Goal: Information Seeking & Learning: Find specific page/section

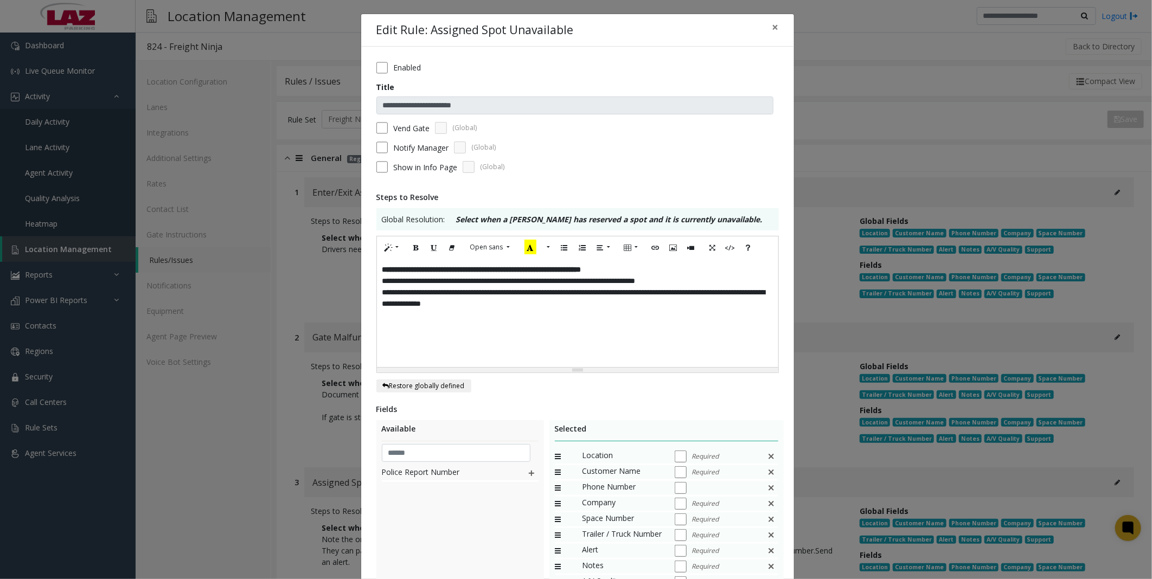
scroll to position [133, 0]
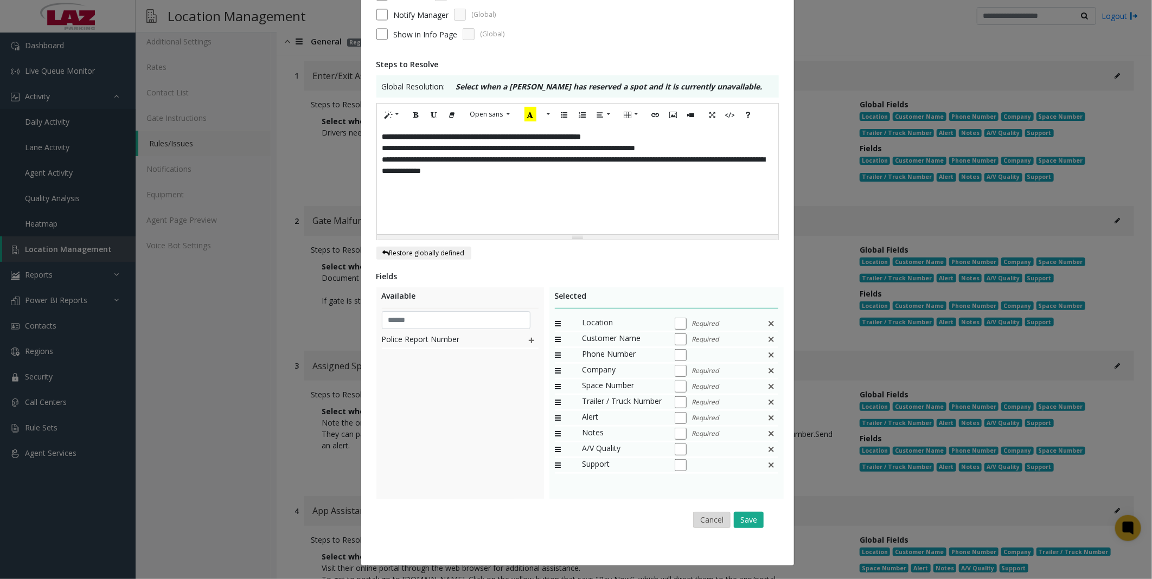
click at [708, 520] on button "Cancel" at bounding box center [711, 520] width 37 height 16
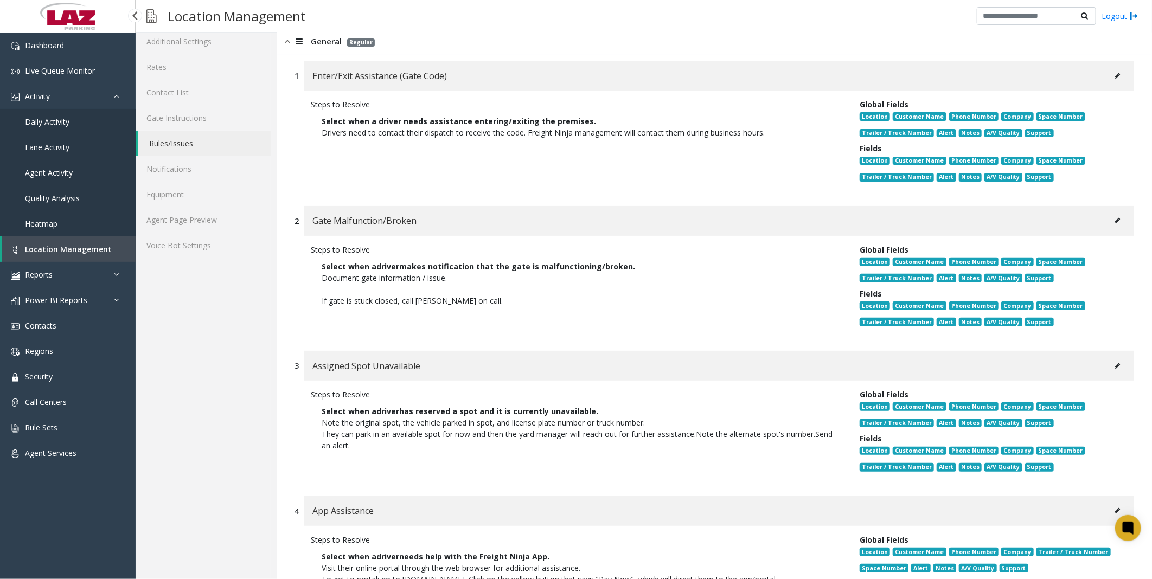
click at [56, 247] on span "Location Management" at bounding box center [68, 249] width 87 height 10
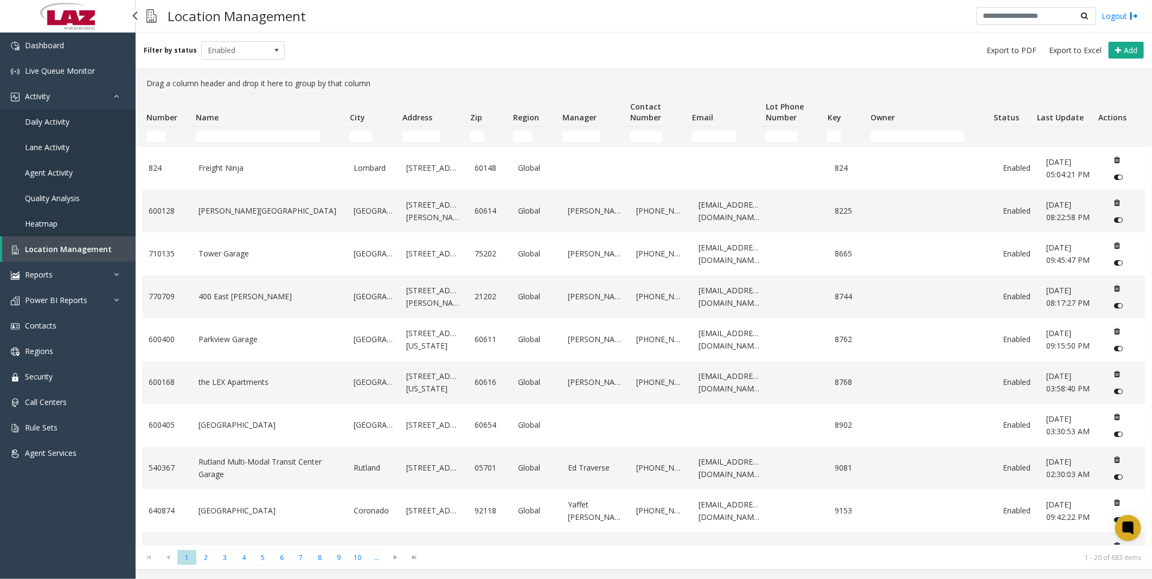
click at [53, 120] on span "Daily Activity" at bounding box center [47, 122] width 44 height 10
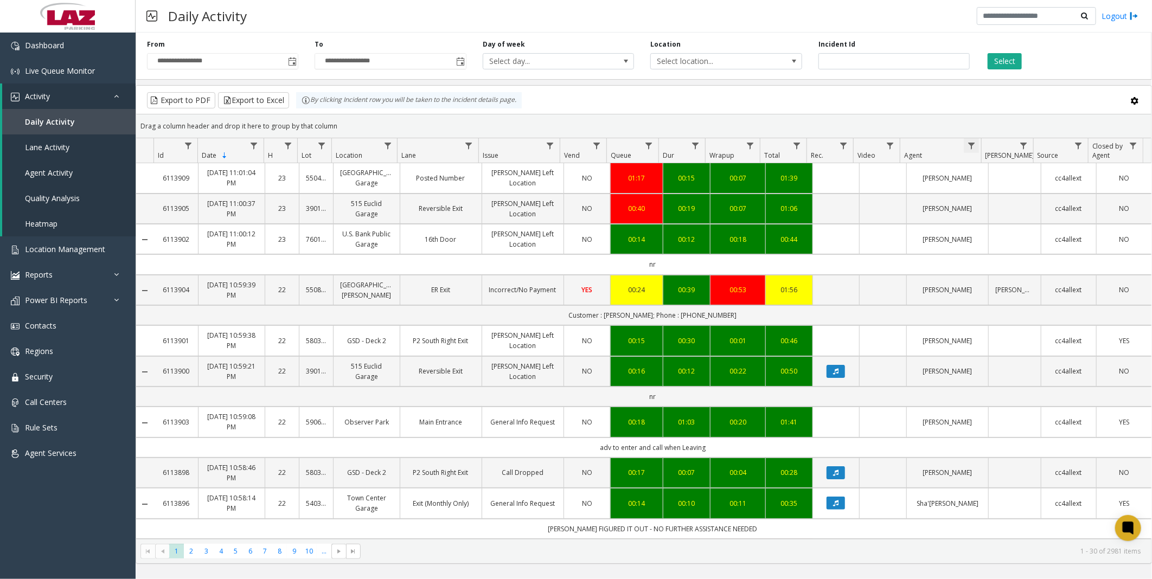
click at [971, 144] on span "Data table" at bounding box center [971, 146] width 9 height 9
click at [984, 191] on input "Agent Filter" at bounding box center [1018, 192] width 92 height 18
type input "*****"
click at [1036, 289] on button "Filter" at bounding box center [1042, 293] width 44 height 24
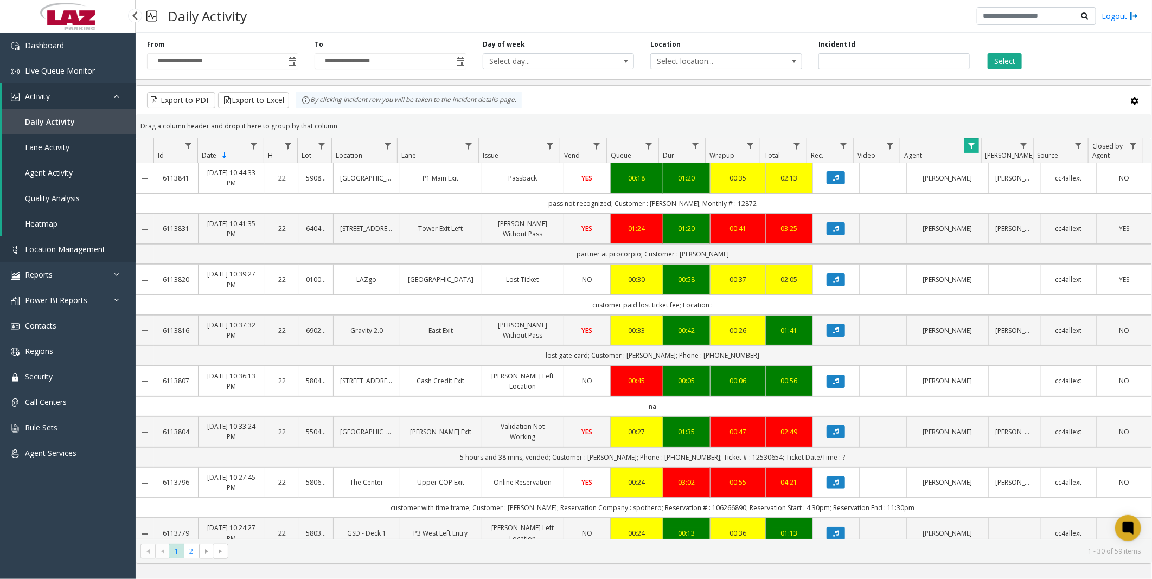
click at [59, 244] on span "Location Management" at bounding box center [65, 249] width 80 height 10
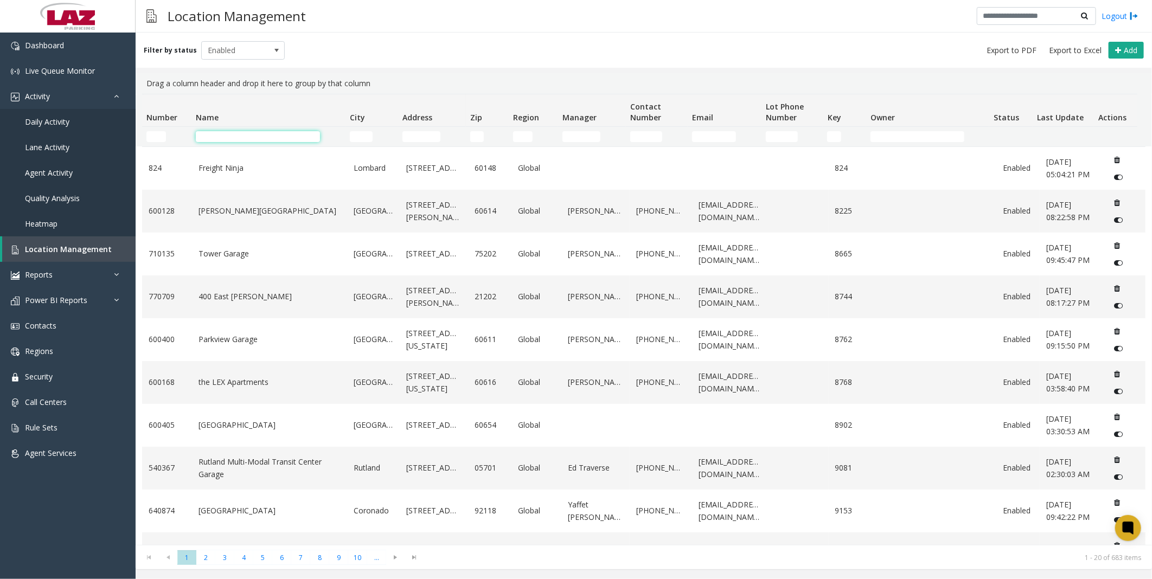
click at [241, 133] on input "Name Filter" at bounding box center [258, 136] width 125 height 11
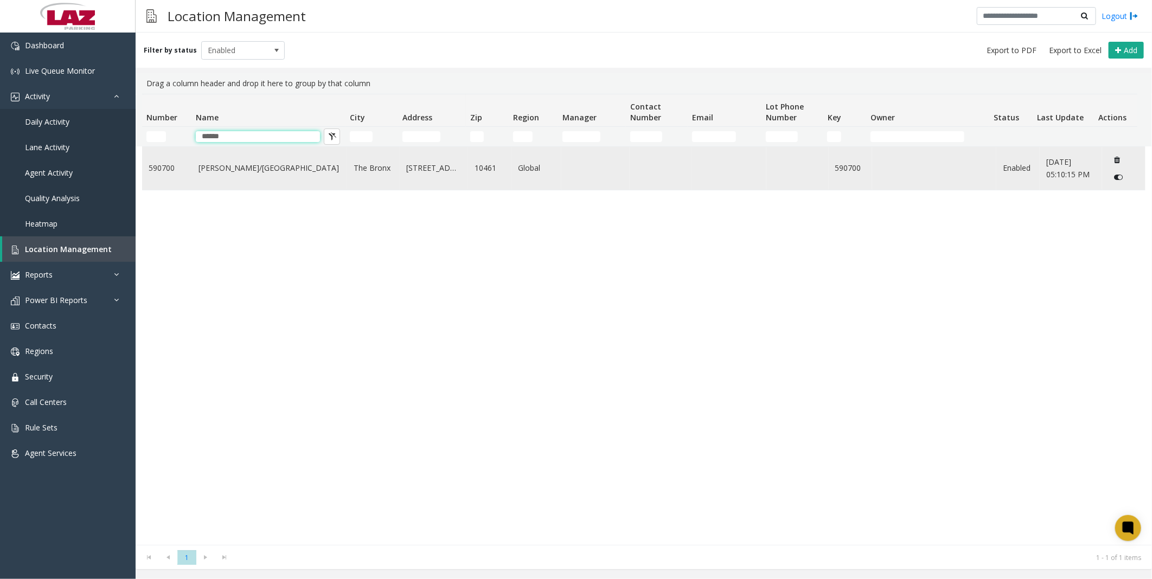
type input "******"
click at [230, 176] on td "[PERSON_NAME]/[GEOGRAPHIC_DATA]" at bounding box center [269, 168] width 155 height 43
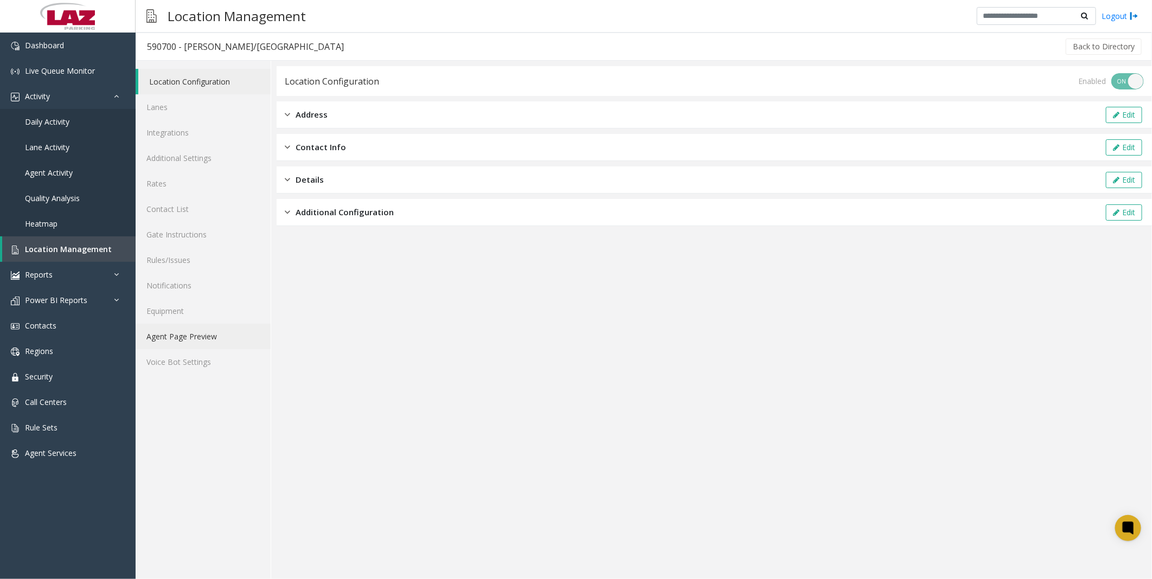
click at [182, 337] on link "Agent Page Preview" at bounding box center [203, 336] width 135 height 25
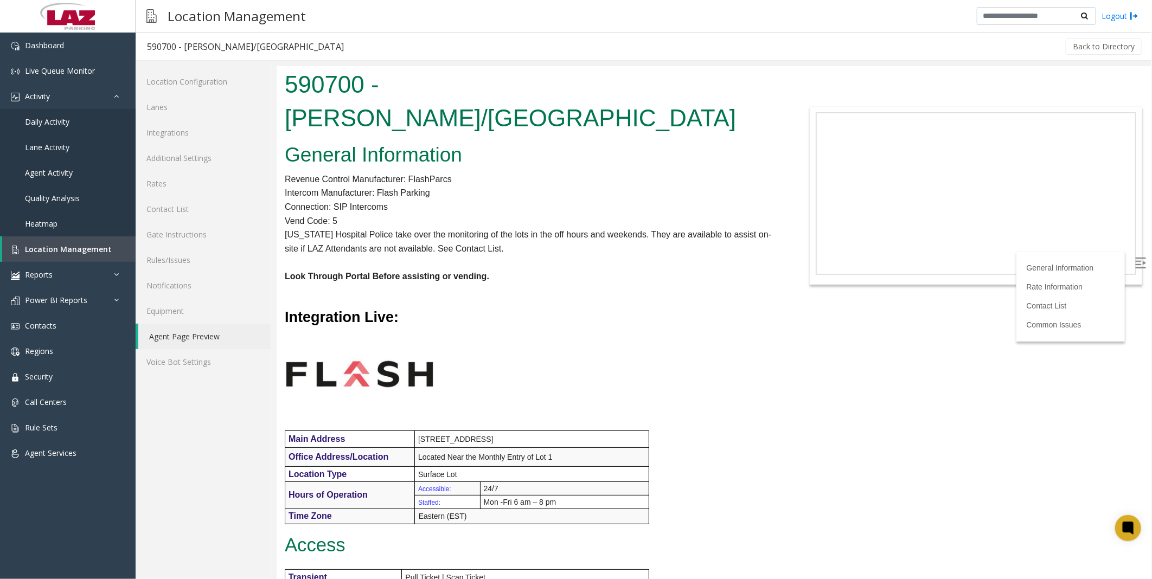
click at [745, 361] on h3 at bounding box center [531, 373] width 494 height 84
drag, startPoint x: 709, startPoint y: 498, endPoint x: 721, endPoint y: 286, distance: 212.4
